Goal: Navigation & Orientation: Find specific page/section

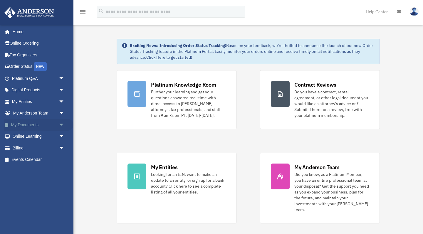
click at [26, 126] on link "My Documents arrow_drop_down" at bounding box center [38, 125] width 69 height 12
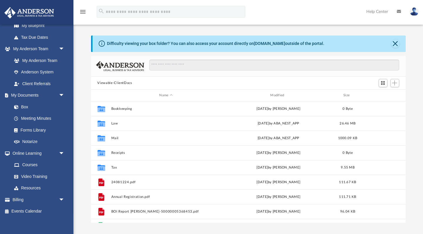
click at [415, 12] on img at bounding box center [414, 11] width 9 height 9
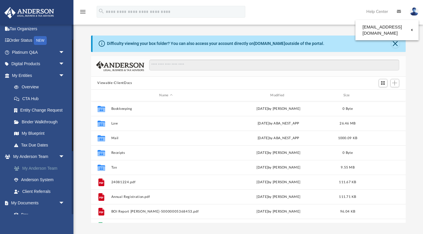
scroll to position [25, 0]
click at [37, 156] on link "My Anderson Team arrow_drop_down" at bounding box center [38, 158] width 69 height 12
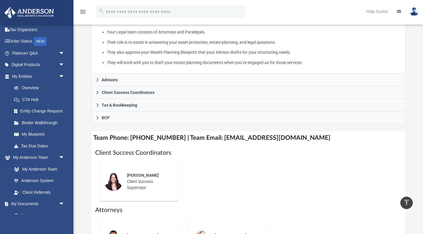
scroll to position [125, 0]
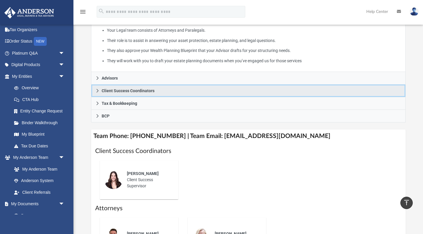
click at [118, 93] on span "Client Success Coordinators" at bounding box center [128, 91] width 53 height 4
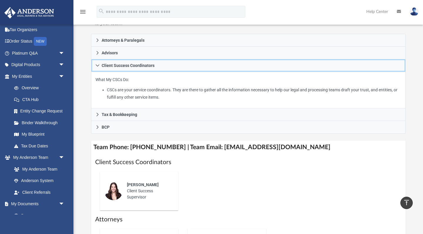
scroll to position [83, 0]
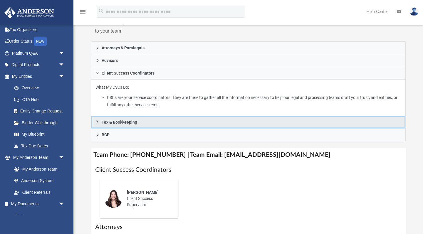
click at [122, 124] on span "Tax & Bookkeeping" at bounding box center [120, 122] width 36 height 4
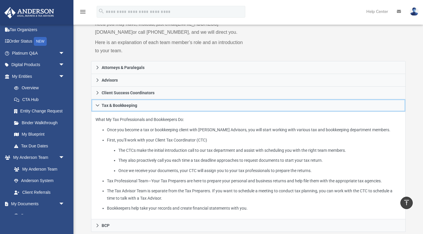
scroll to position [54, 0]
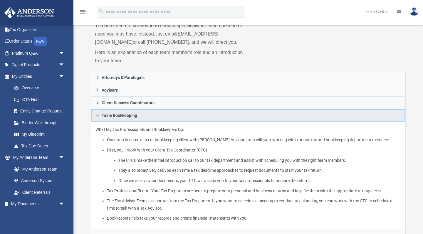
click at [113, 118] on span "Tax & Bookkeeping" at bounding box center [120, 115] width 36 height 4
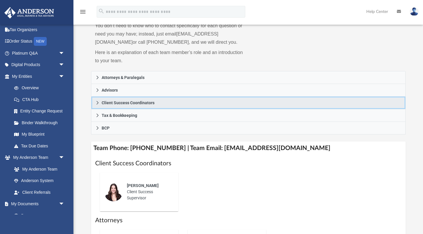
click at [111, 105] on span "Client Success Coordinators" at bounding box center [128, 103] width 53 height 4
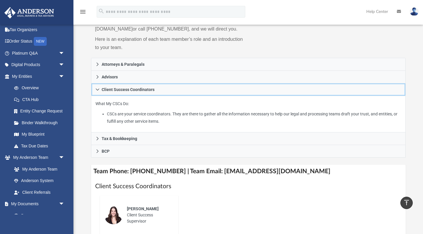
scroll to position [63, 0]
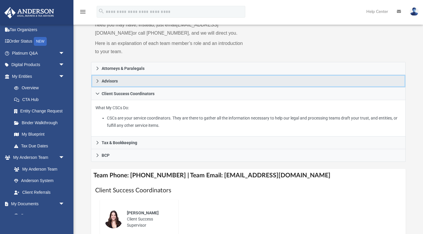
click at [111, 83] on span "Advisors" at bounding box center [110, 81] width 16 height 4
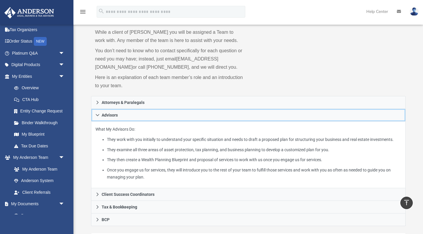
scroll to position [34, 0]
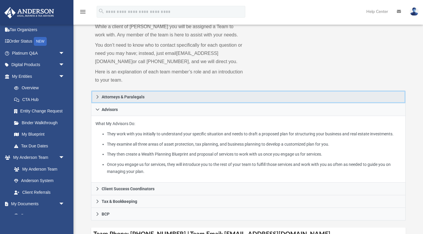
click at [116, 99] on span "Attorneys & Paralegals" at bounding box center [123, 97] width 43 height 4
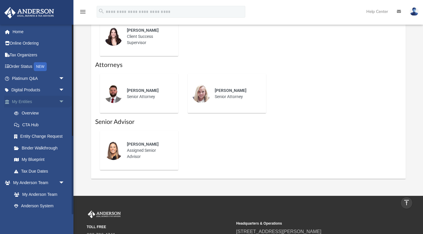
scroll to position [0, 0]
click at [25, 77] on link "Platinum Q&A arrow_drop_down" at bounding box center [38, 79] width 69 height 12
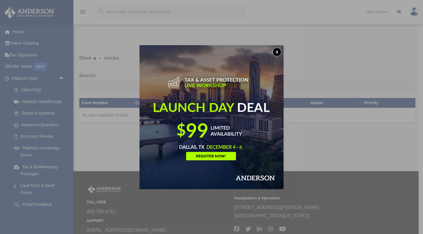
click at [278, 52] on button "x" at bounding box center [277, 52] width 9 height 9
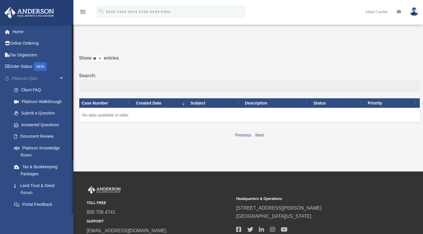
click at [62, 78] on span "arrow_drop_down" at bounding box center [65, 79] width 12 height 12
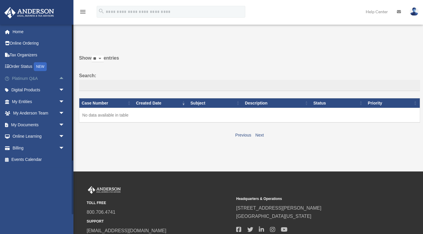
click at [25, 78] on link "Platinum Q&A arrow_drop_up" at bounding box center [38, 79] width 69 height 12
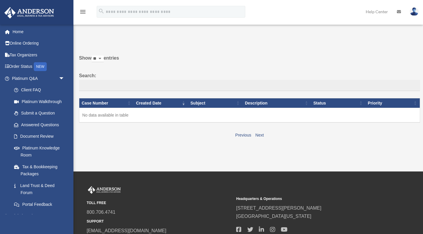
click at [414, 12] on img at bounding box center [414, 11] width 9 height 9
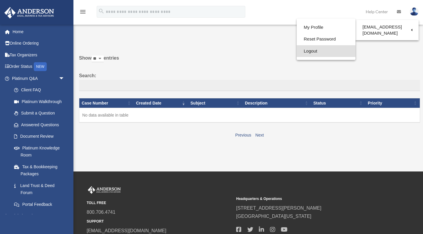
click at [310, 52] on link "Logout" at bounding box center [326, 51] width 59 height 12
